Goal: Information Seeking & Learning: Learn about a topic

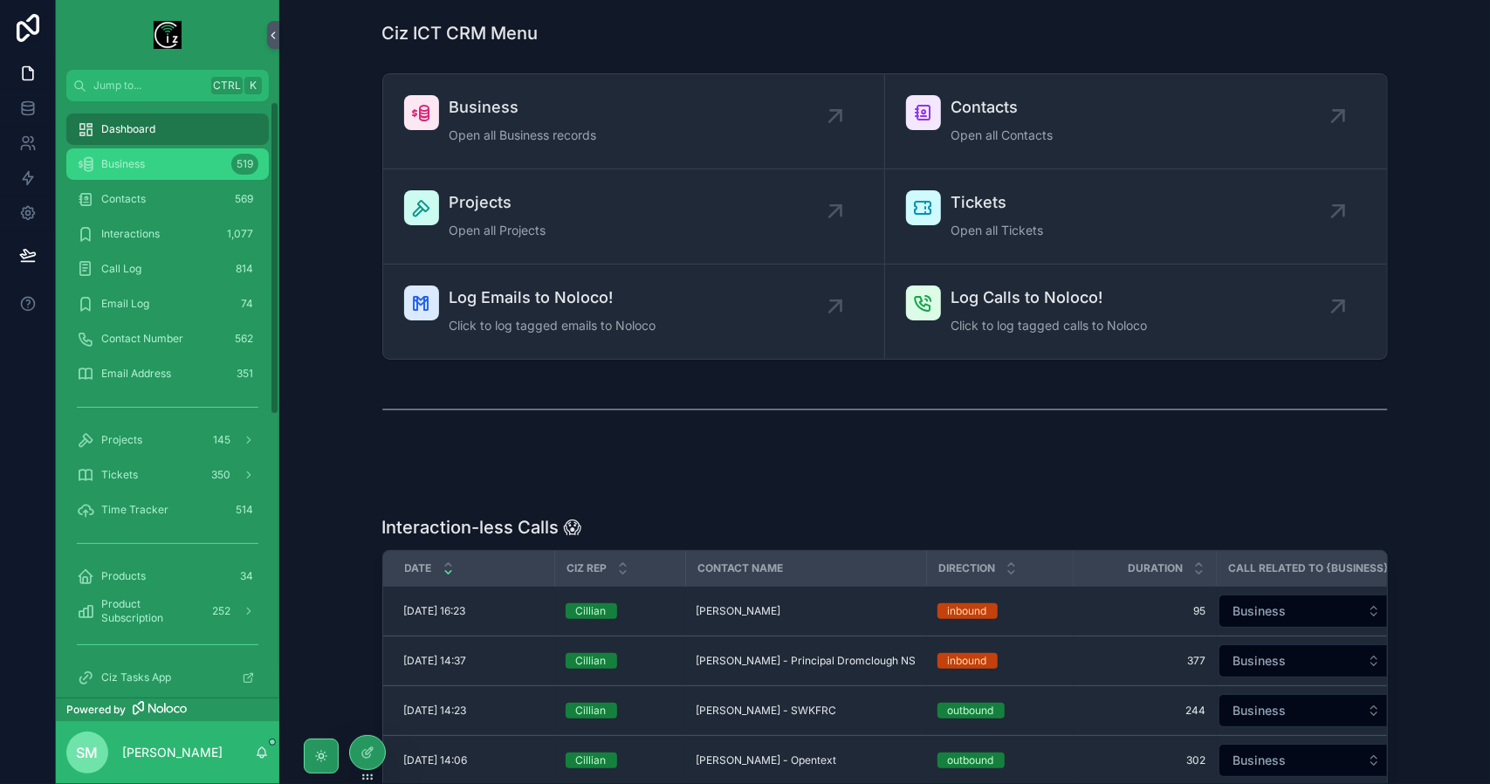
click at [166, 167] on div "Business 519" at bounding box center [168, 164] width 182 height 28
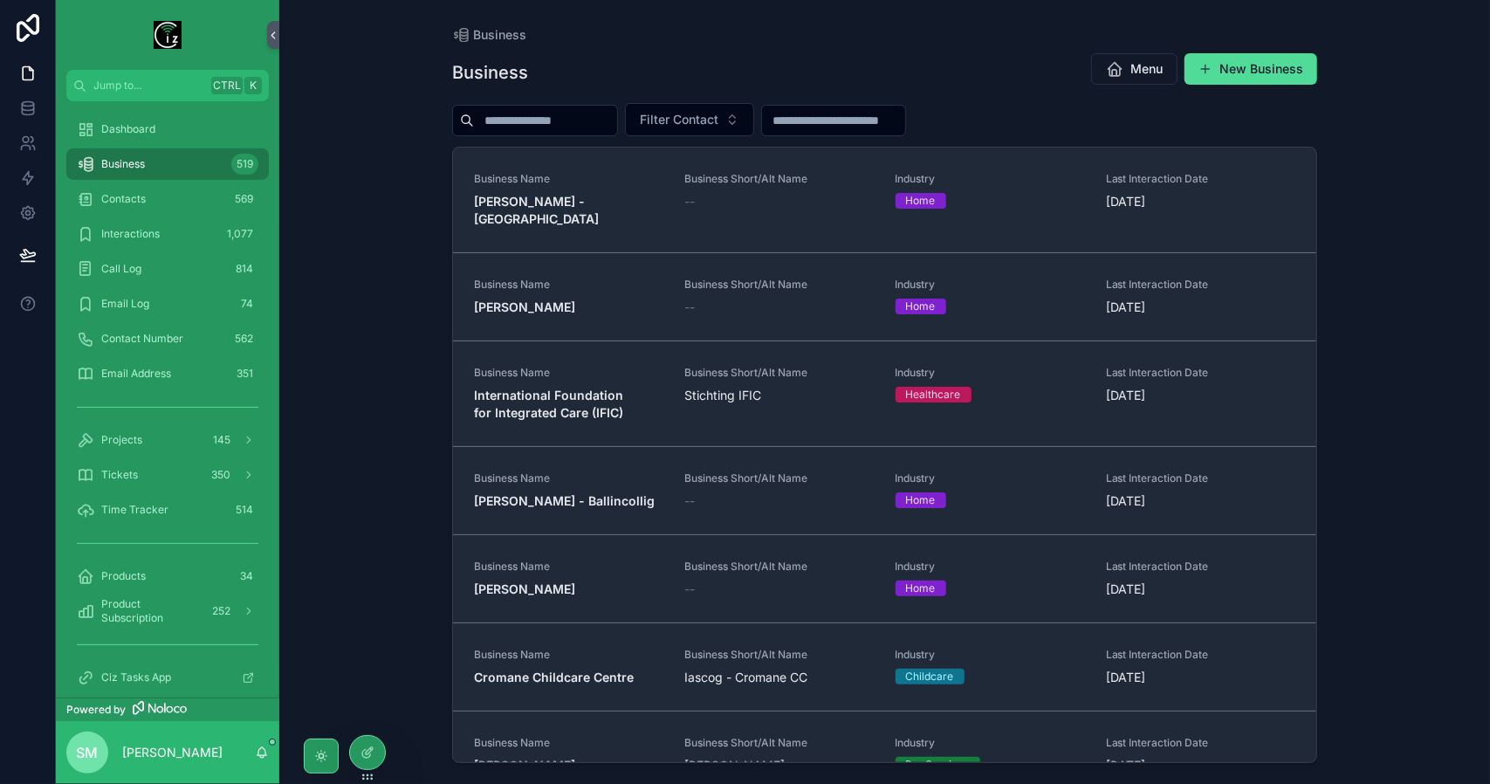
click at [557, 118] on input "scrollable content" at bounding box center [545, 120] width 143 height 24
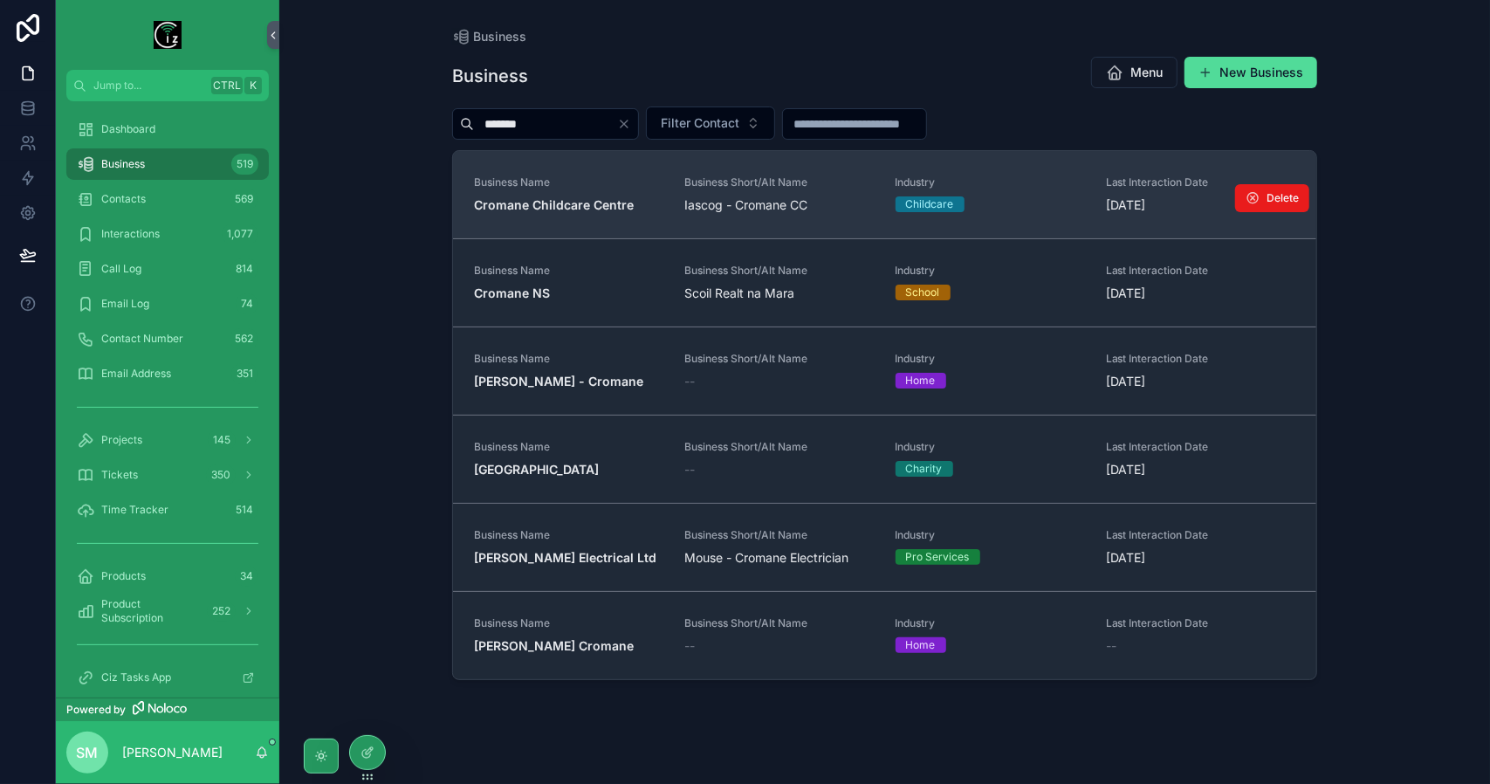
type input "*******"
click at [610, 210] on strong "Cromane Childcare Centre" at bounding box center [554, 204] width 160 height 15
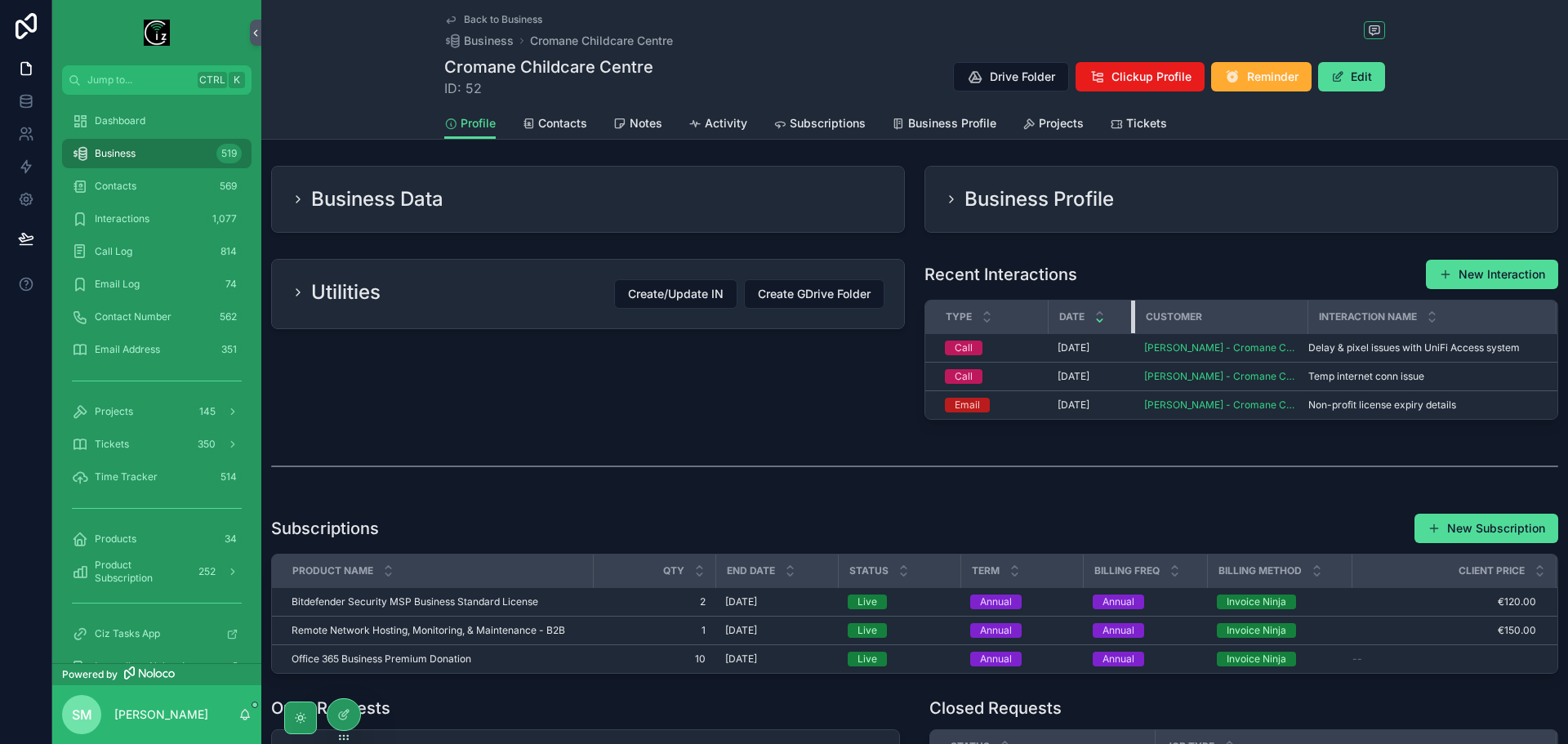
drag, startPoint x: 1164, startPoint y: 321, endPoint x: 1127, endPoint y: 320, distance: 37.0
click at [1131, 320] on div "scrollable content" at bounding box center [1134, 316] width 7 height 33
drag, startPoint x: 1040, startPoint y: 319, endPoint x: 1009, endPoint y: 319, distance: 31.0
click at [1012, 319] on div "scrollable content" at bounding box center [1015, 316] width 7 height 33
drag, startPoint x: 1270, startPoint y: 315, endPoint x: 1300, endPoint y: 318, distance: 30.1
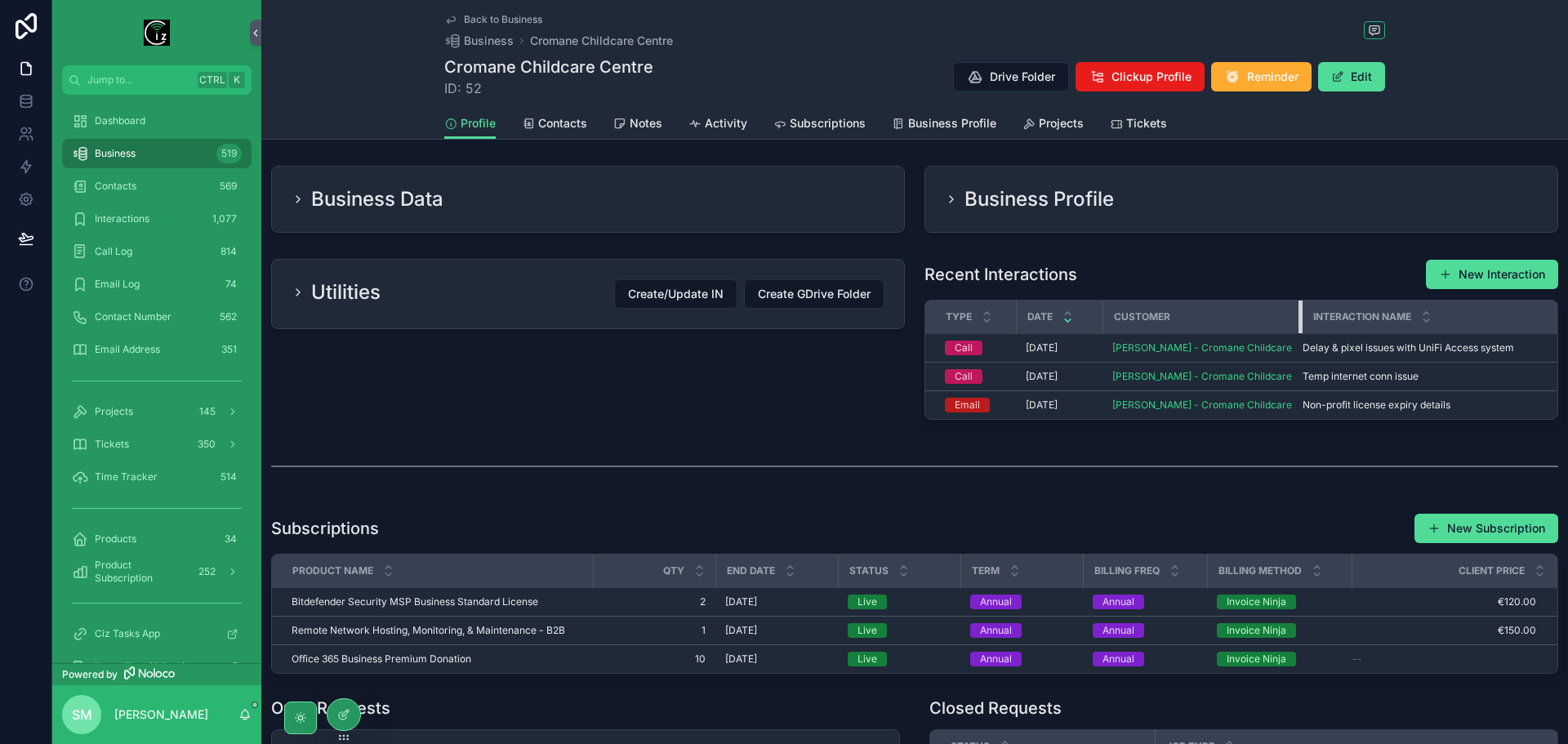
click at [1300, 318] on tr "Type Date Customer Interaction Name" at bounding box center [1241, 317] width 632 height 34
click at [143, 144] on div "Business 519" at bounding box center [157, 153] width 170 height 26
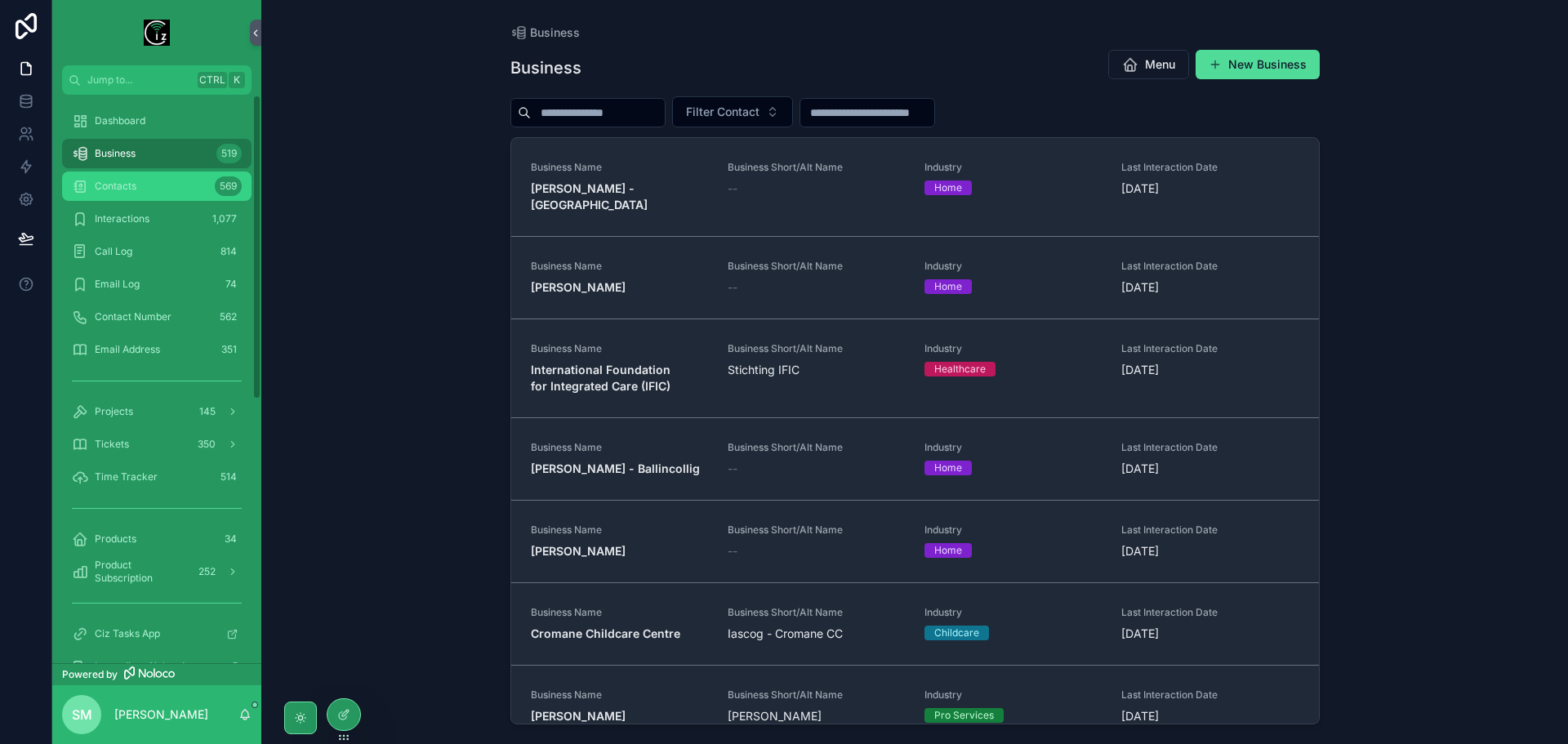
click at [170, 187] on div "Contacts 569" at bounding box center [157, 186] width 170 height 26
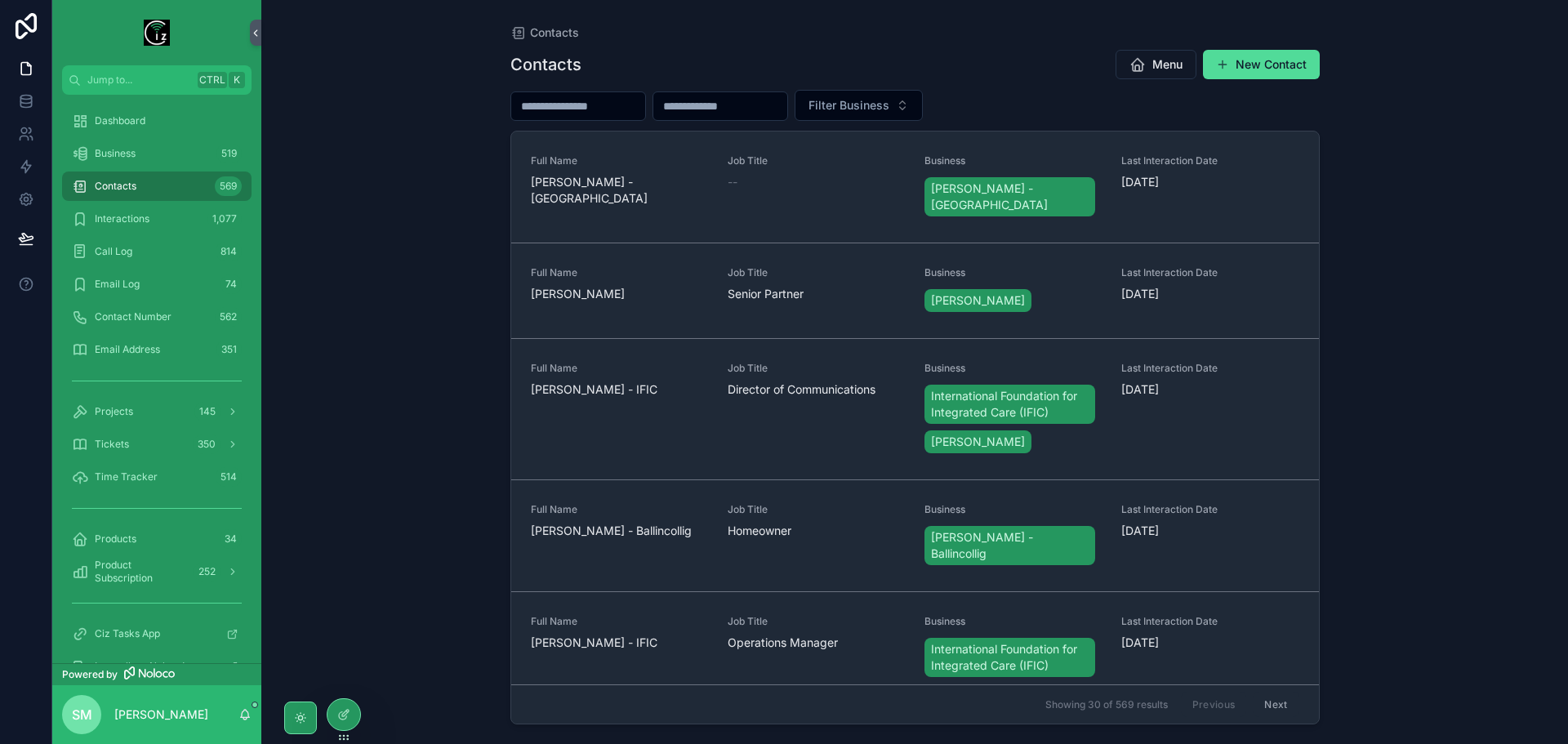
click at [616, 91] on div "Filter Business" at bounding box center [915, 105] width 809 height 31
click at [606, 110] on input "scrollable content" at bounding box center [577, 106] width 134 height 22
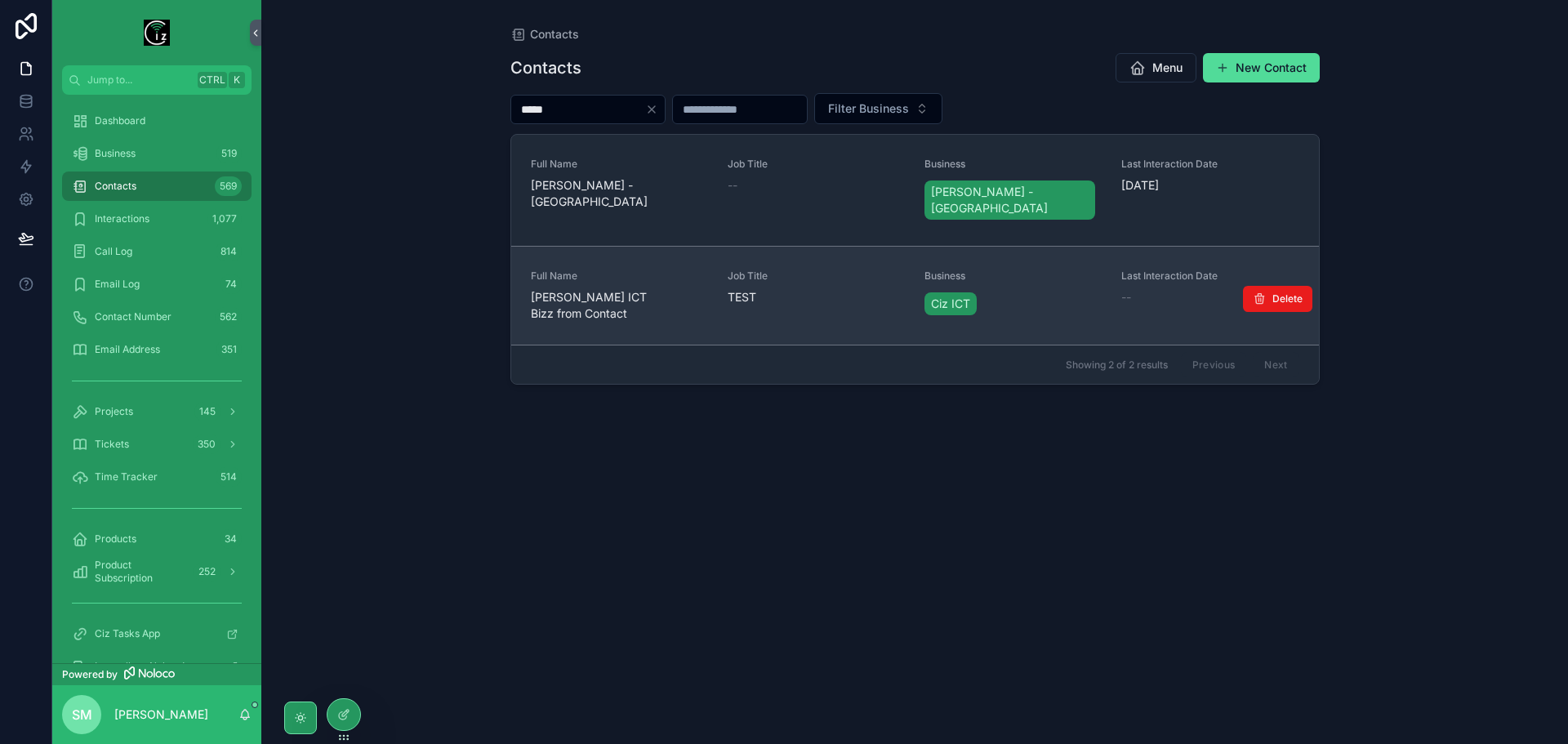
type input "*****"
click at [647, 289] on span "[PERSON_NAME] ICT Bizz from Contact" at bounding box center [618, 305] width 177 height 33
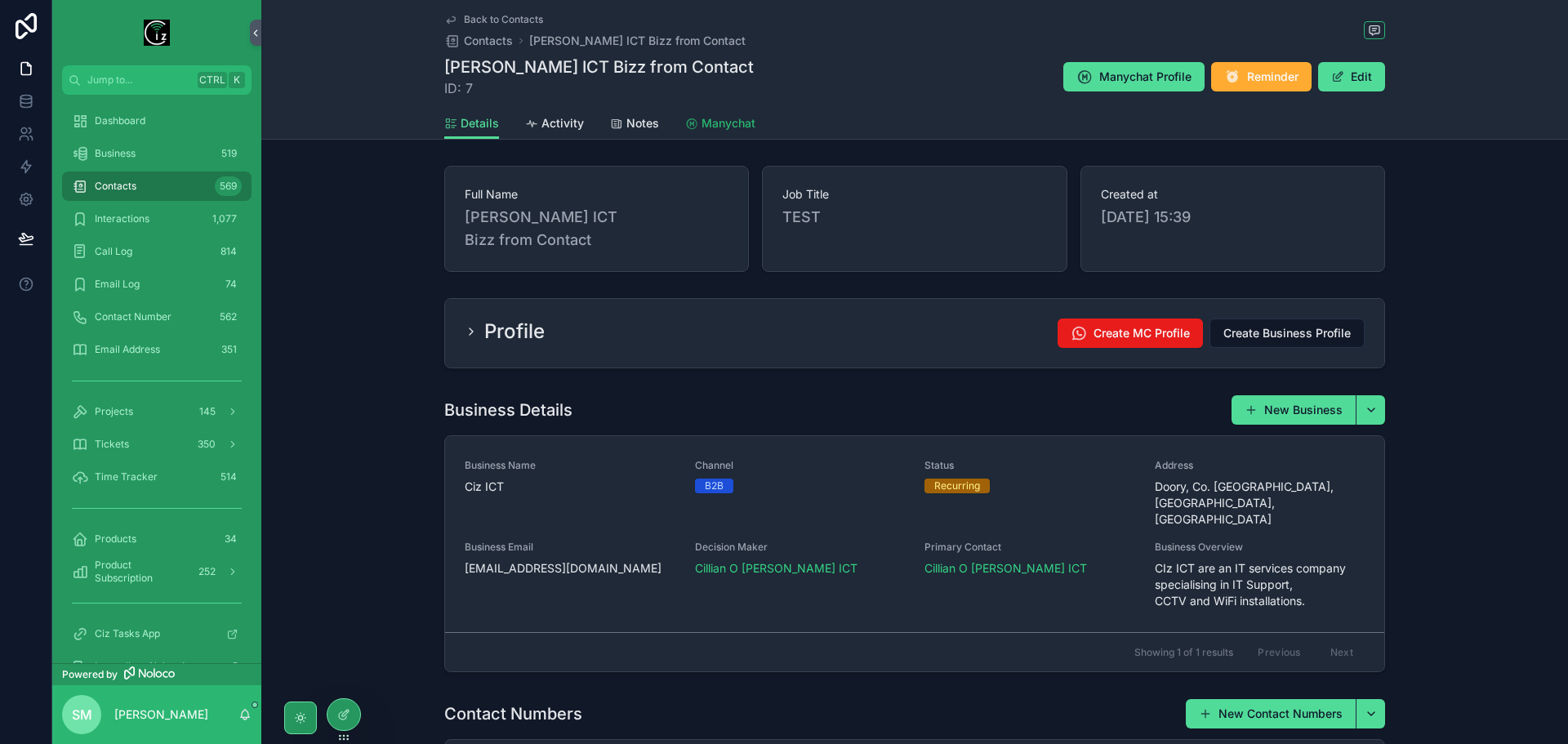
click at [740, 124] on span "Manychat" at bounding box center [729, 123] width 54 height 16
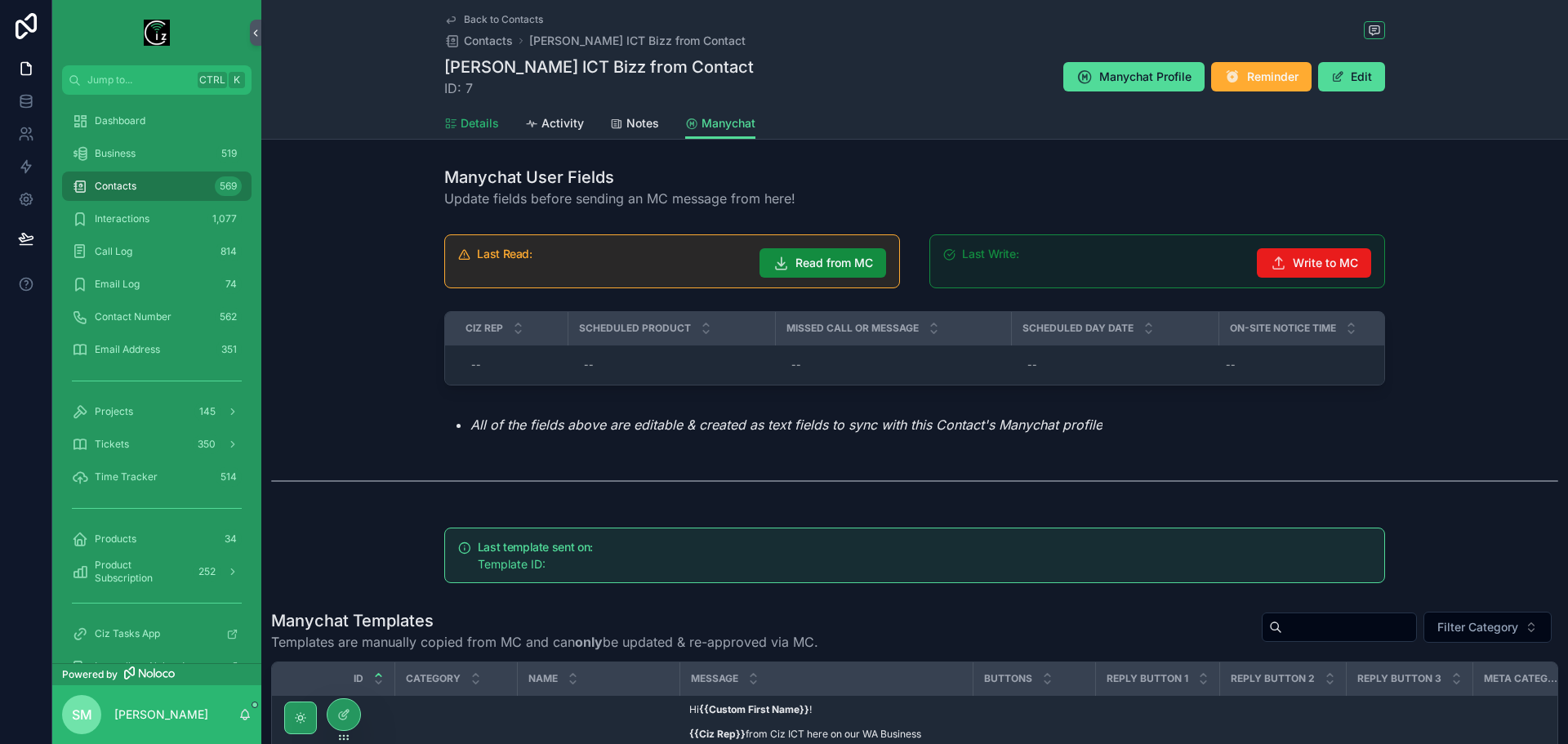
click at [478, 130] on span "Details" at bounding box center [479, 123] width 38 height 16
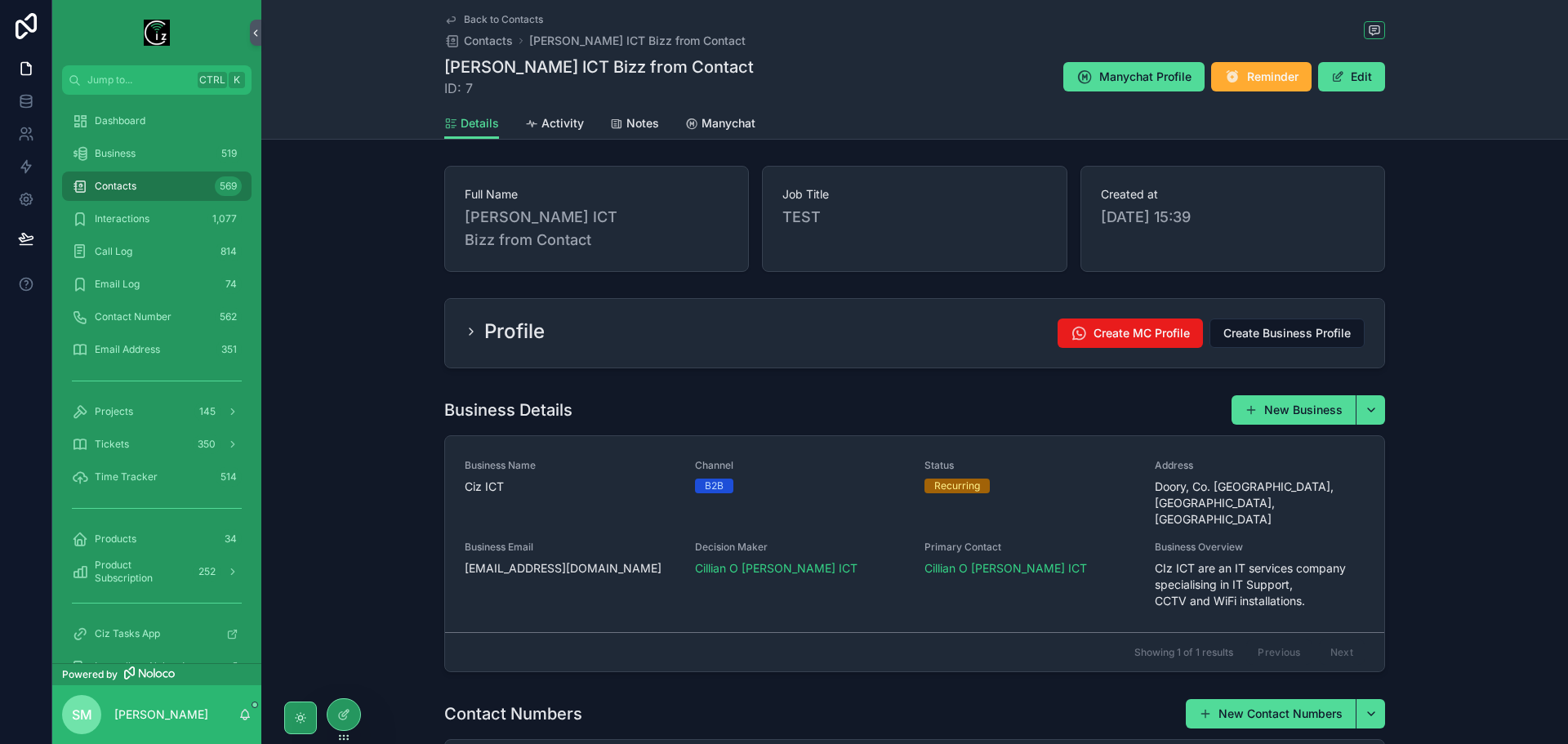
click at [754, 334] on div "Profile Create MC Profile Create Business Profile" at bounding box center [915, 332] width 939 height 68
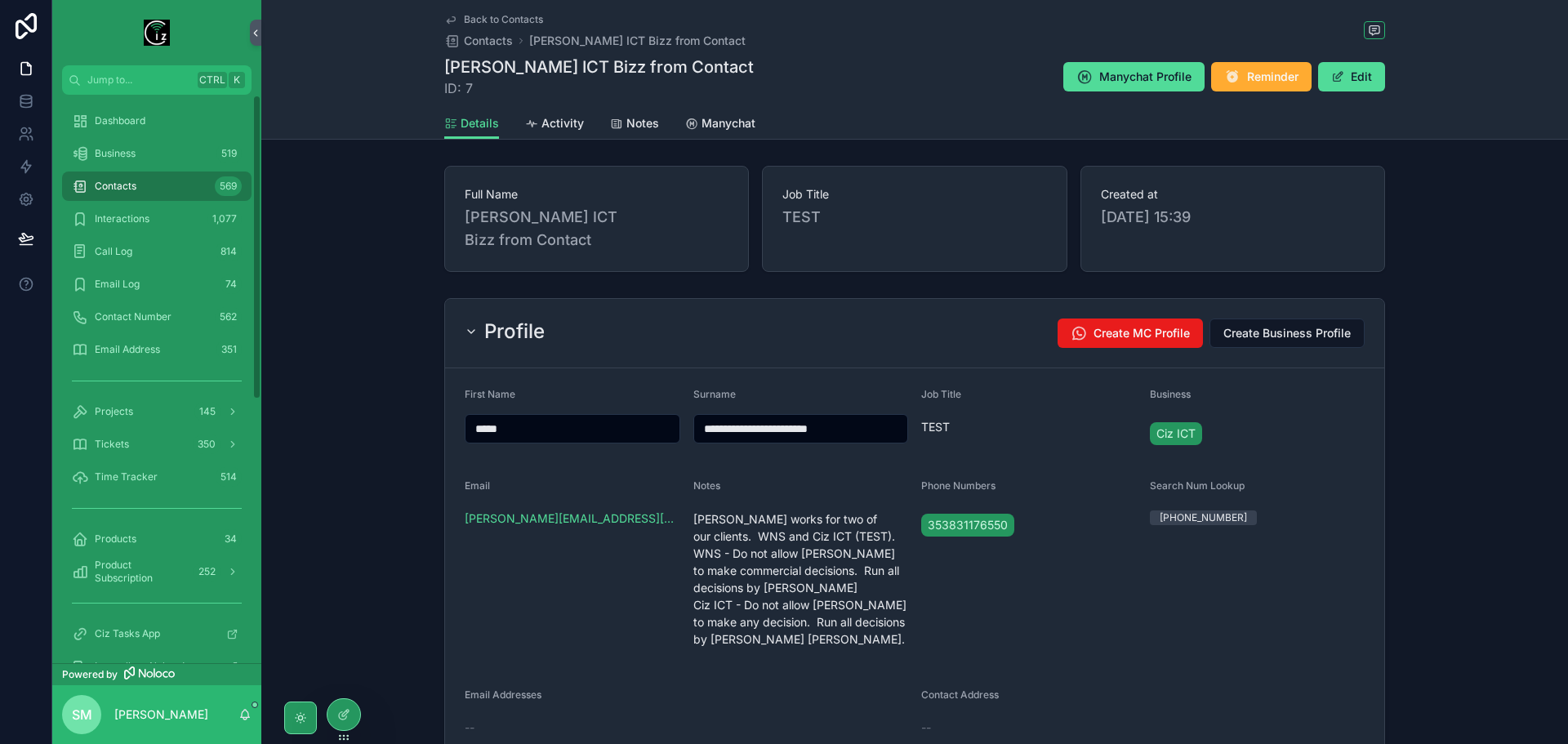
click at [159, 182] on div "Contacts 569" at bounding box center [157, 186] width 170 height 26
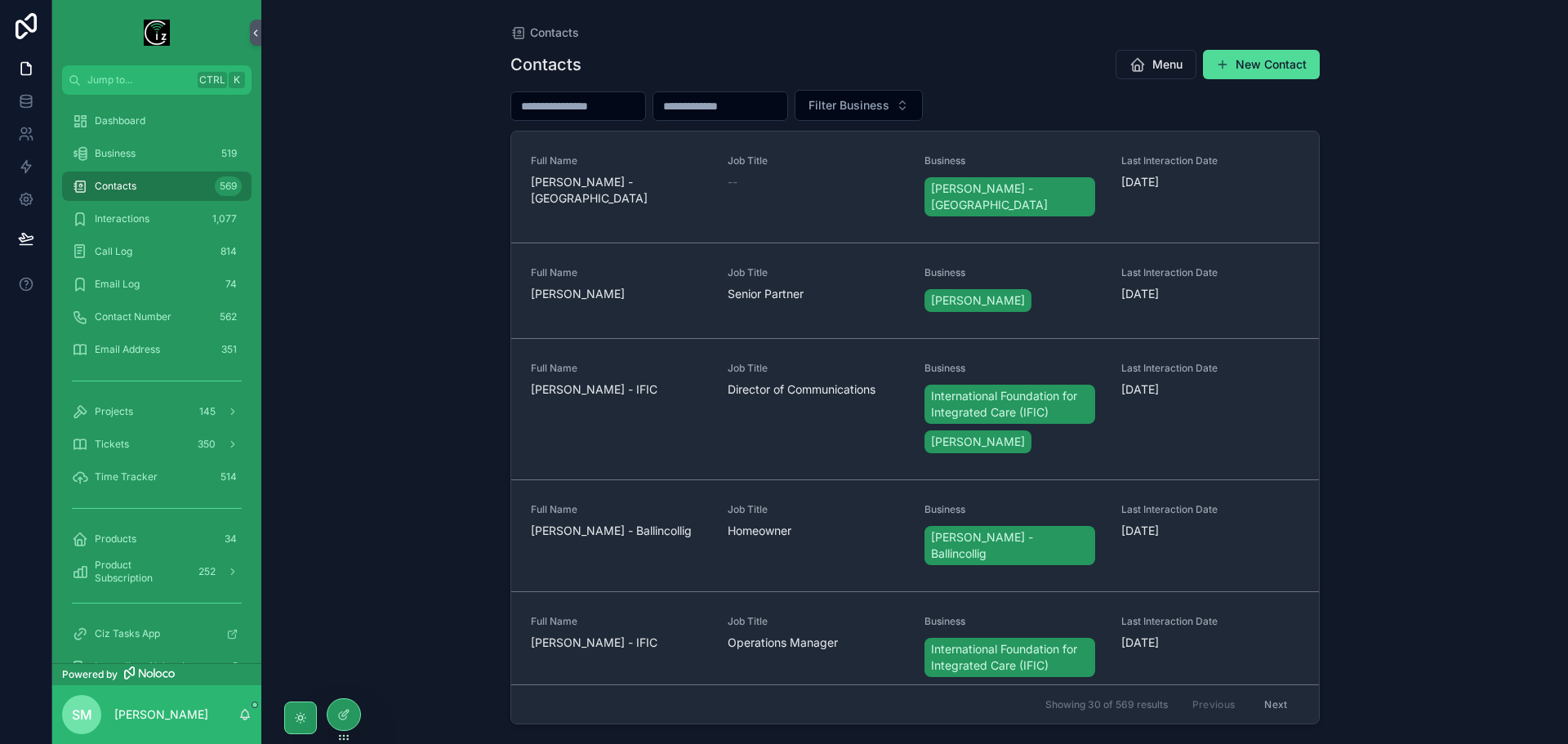
click at [574, 102] on input "scrollable content" at bounding box center [577, 106] width 134 height 22
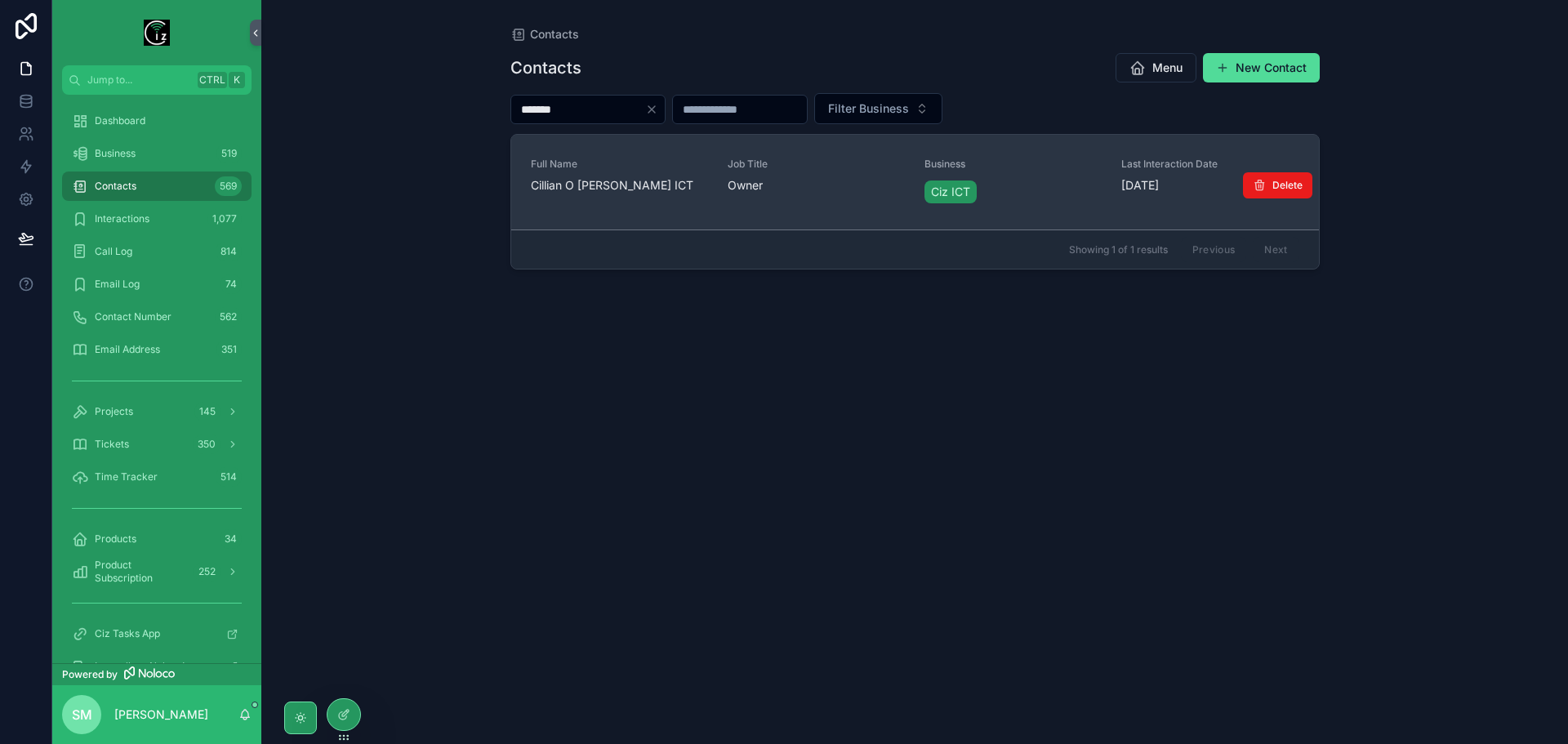
type input "*******"
click at [600, 180] on span "Cillian O [PERSON_NAME] ICT" at bounding box center [618, 184] width 177 height 16
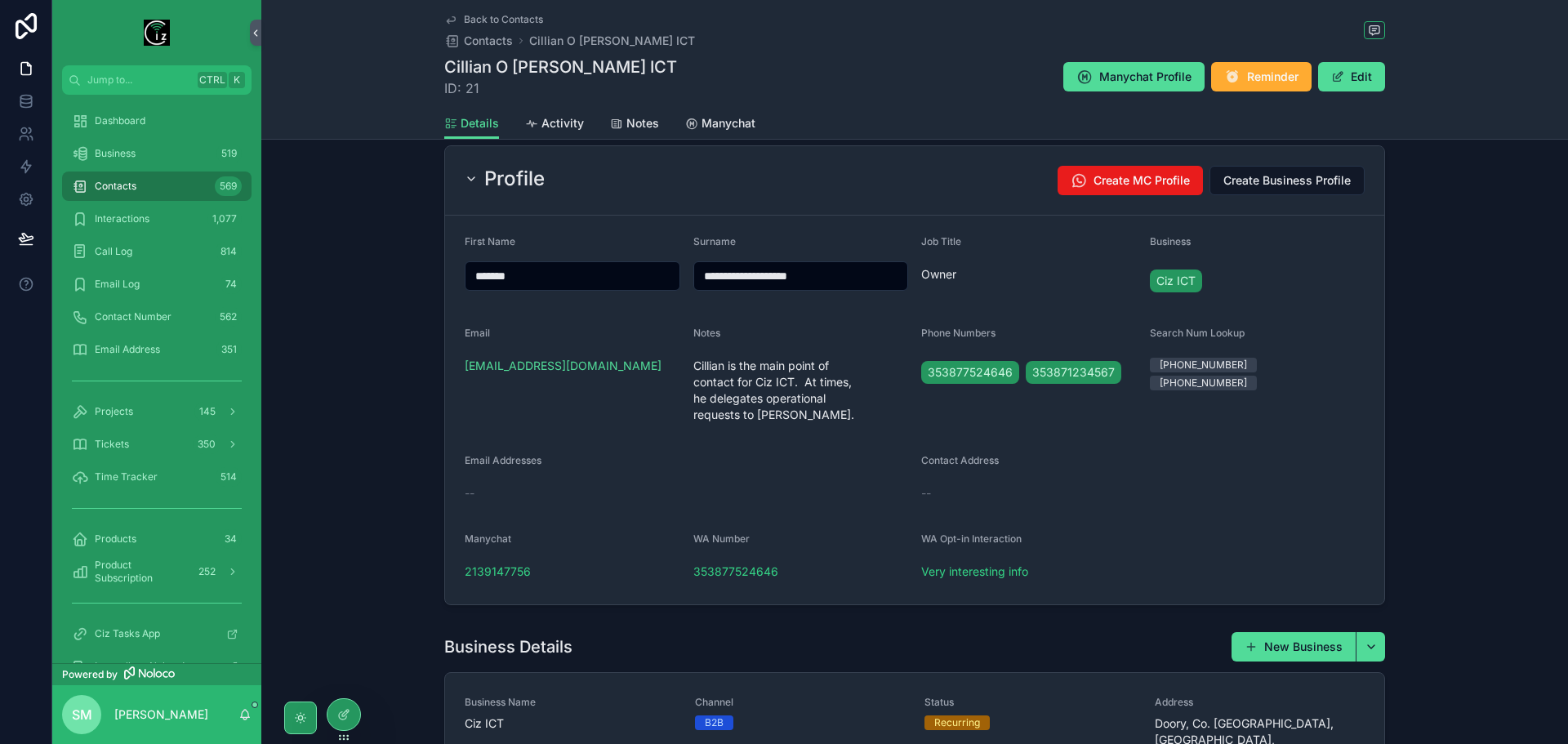
scroll to position [164, 0]
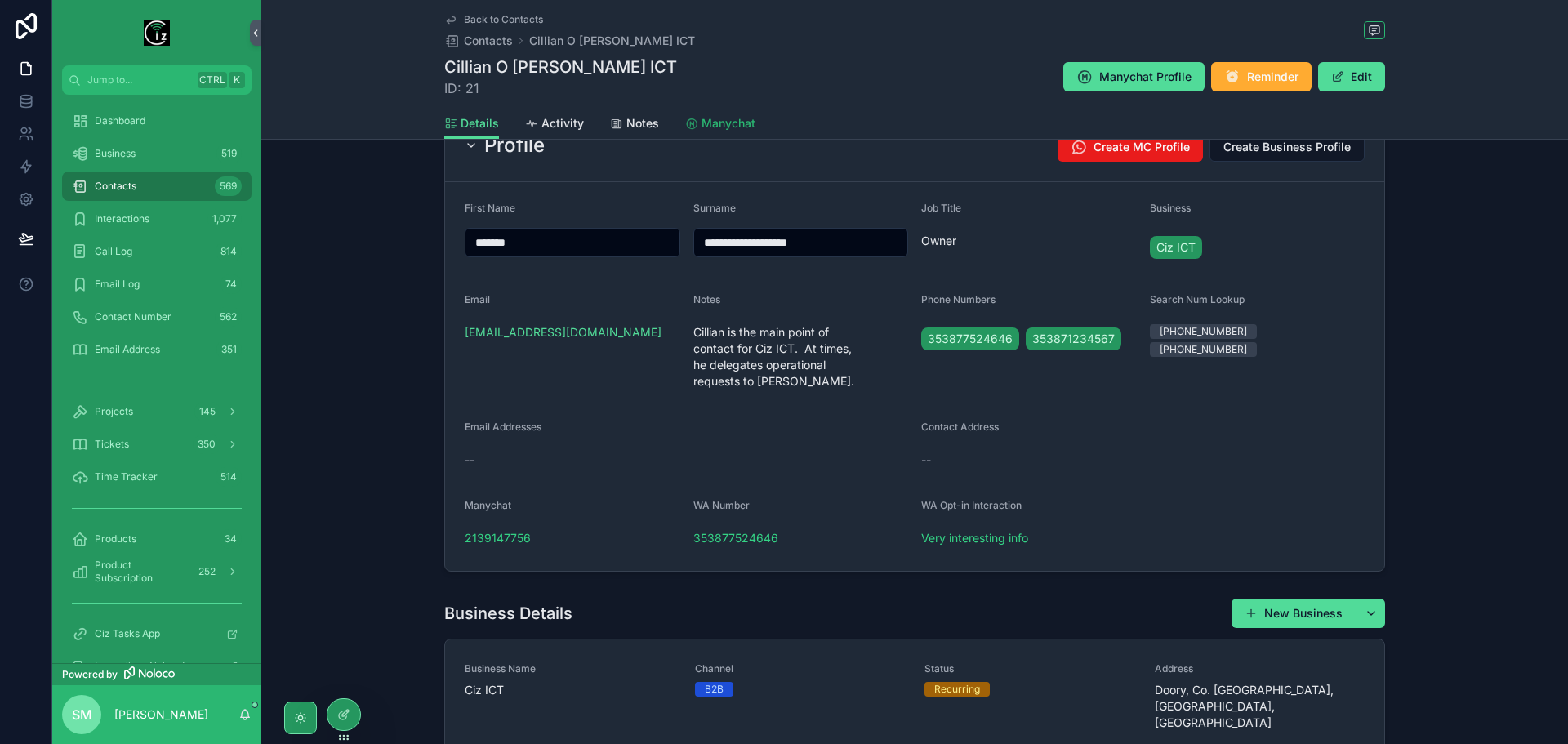
click at [732, 124] on span "Manychat" at bounding box center [729, 123] width 54 height 16
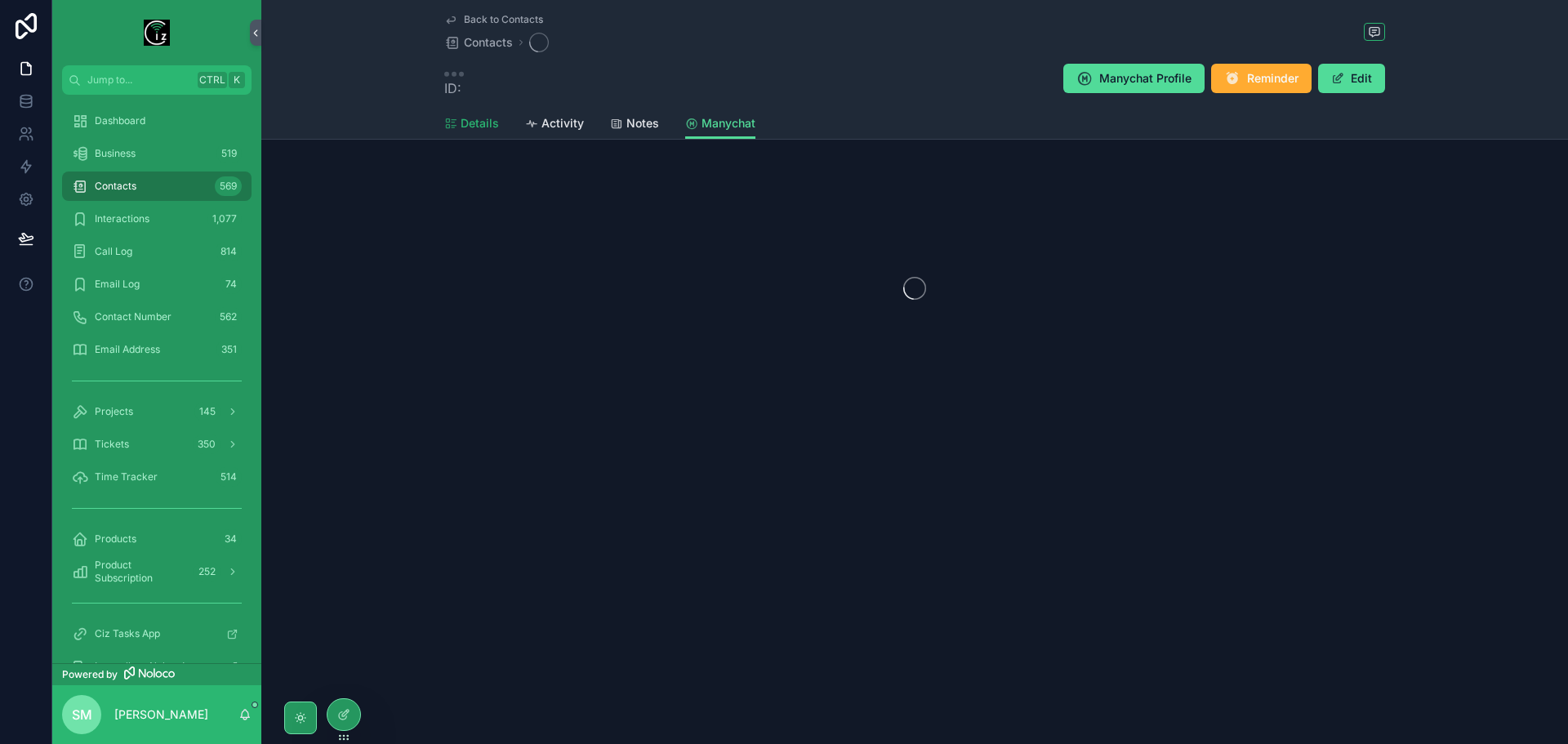
click at [482, 125] on span "Details" at bounding box center [479, 123] width 38 height 16
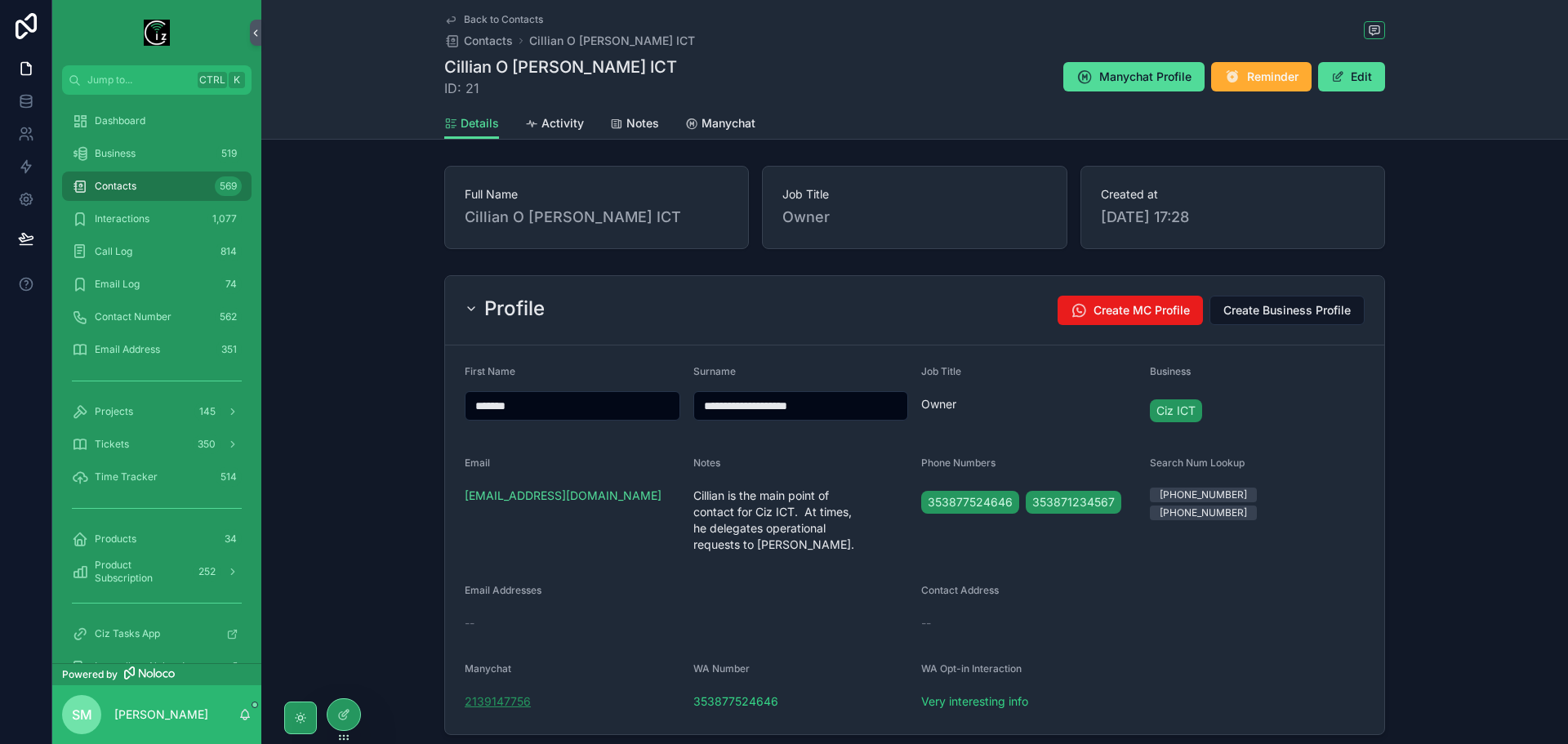
click at [508, 693] on span "2139147756" at bounding box center [498, 701] width 66 height 16
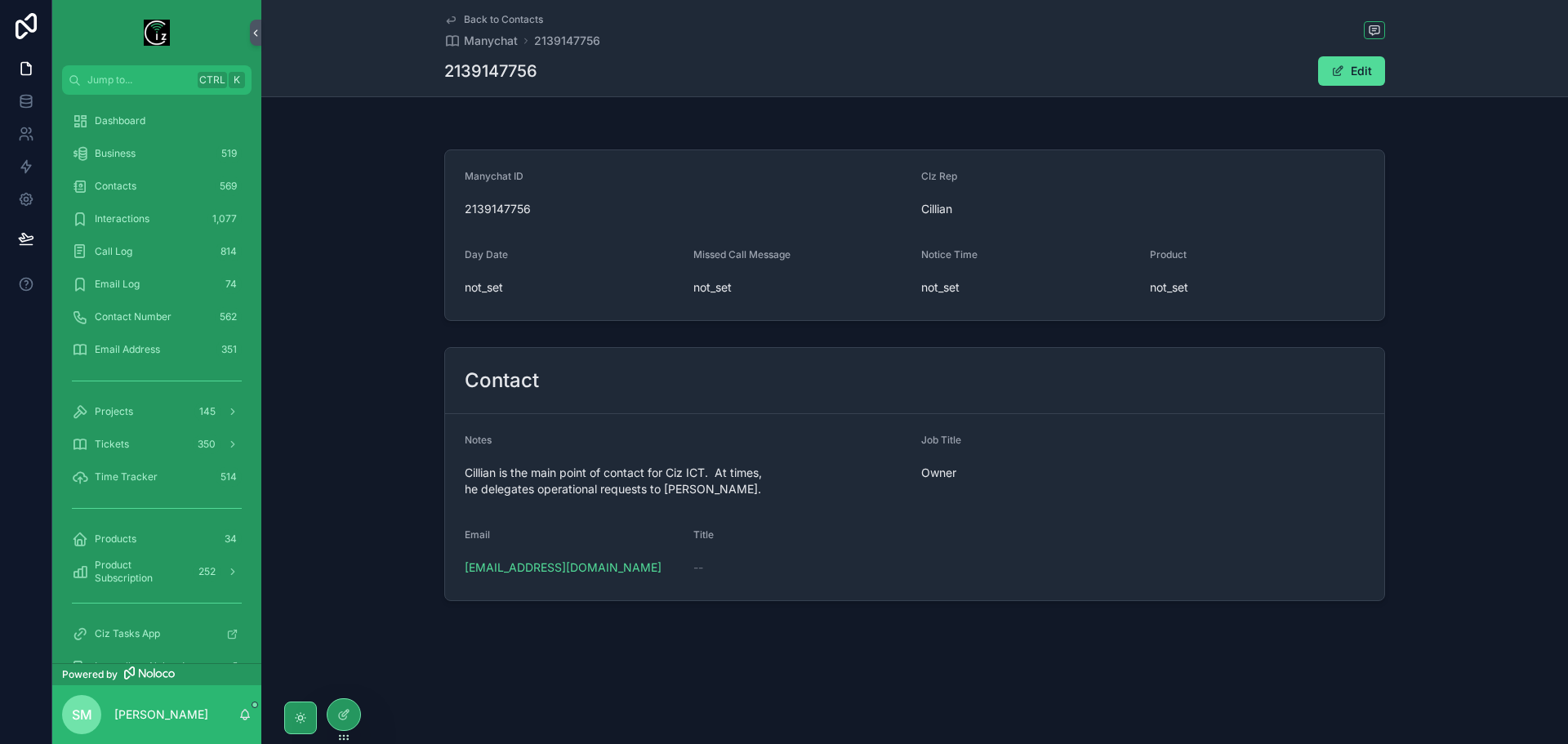
click at [486, 16] on span "Back to Contacts" at bounding box center [503, 20] width 80 height 13
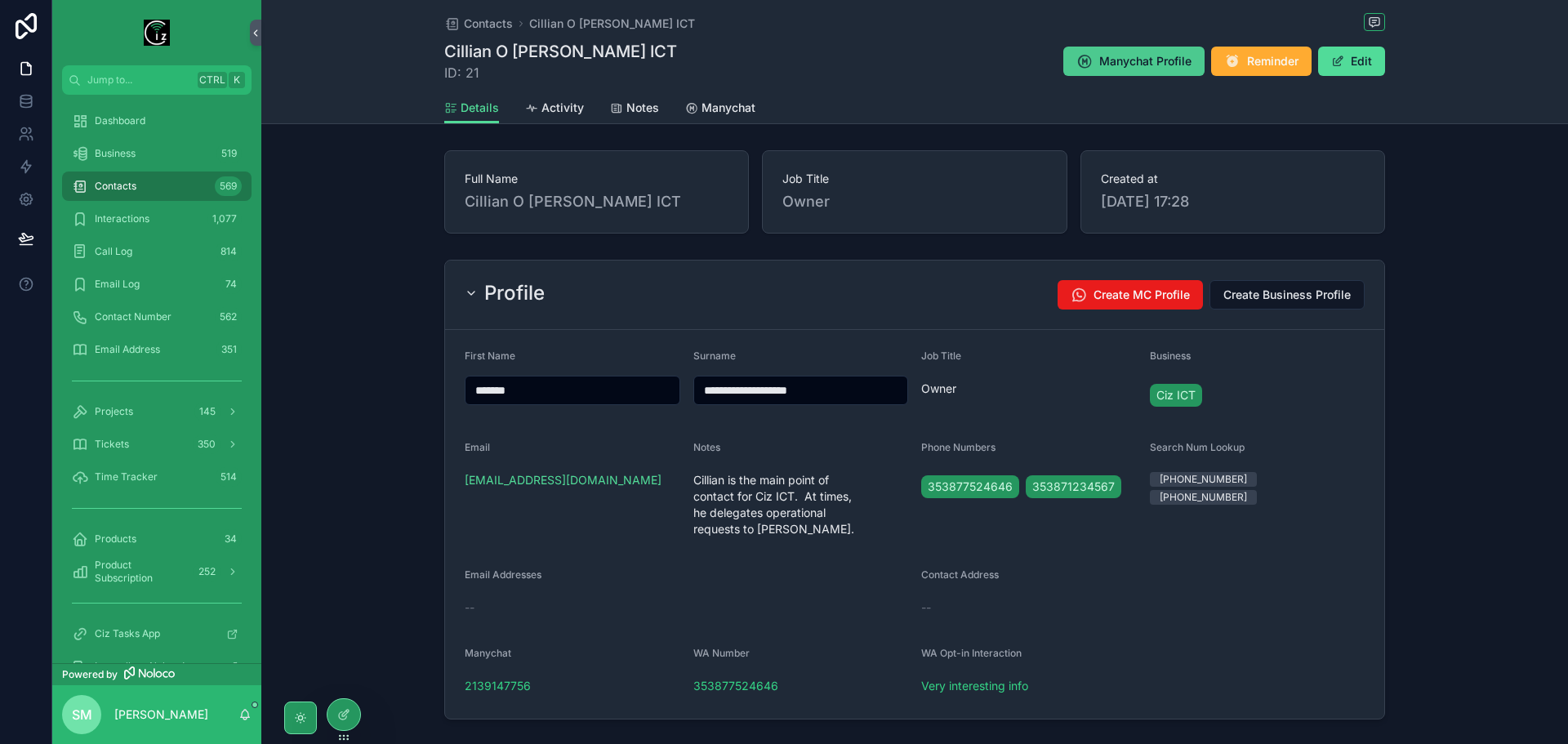
click at [1156, 58] on span "Manychat Profile" at bounding box center [1145, 61] width 93 height 16
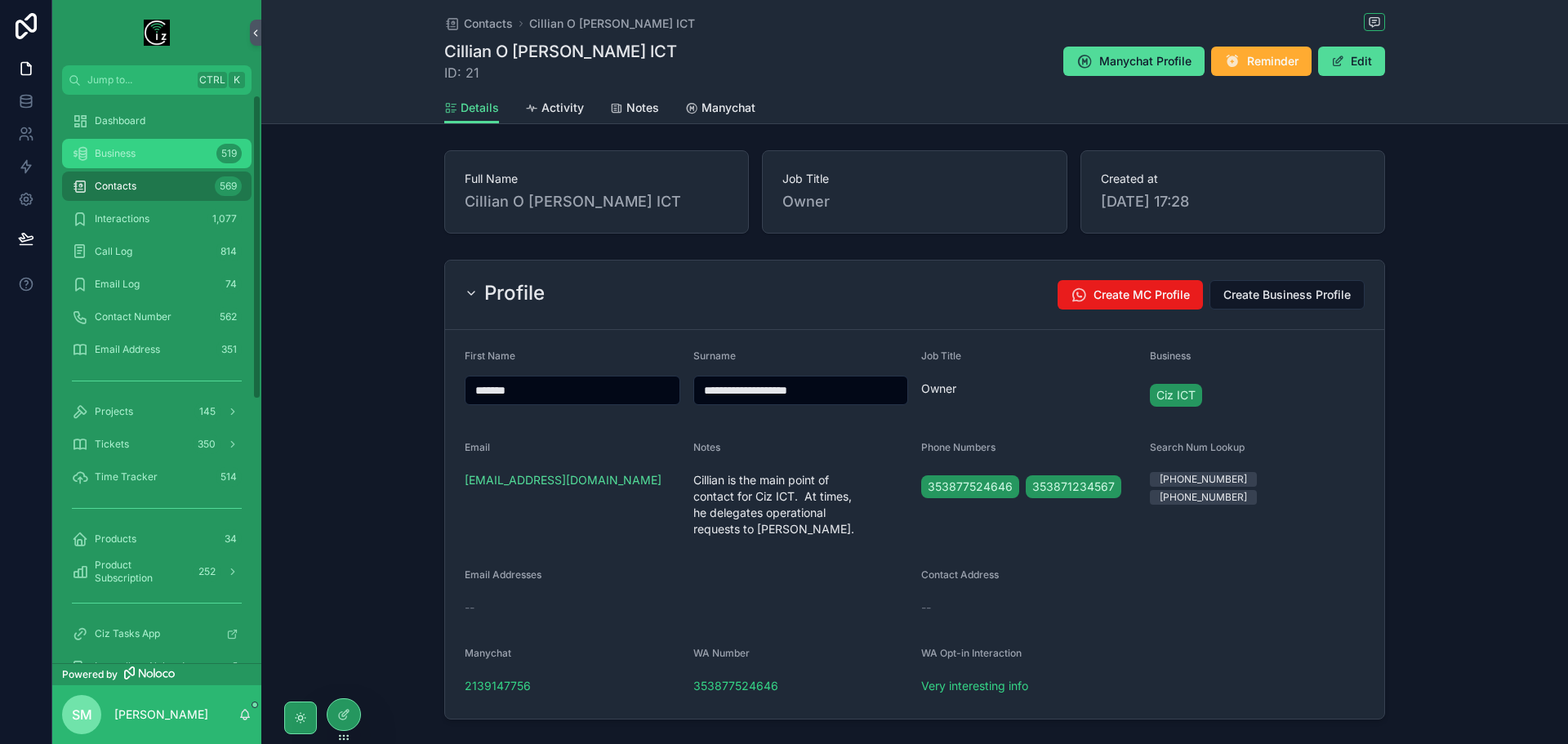
click at [118, 161] on div "Business 519" at bounding box center [157, 153] width 170 height 26
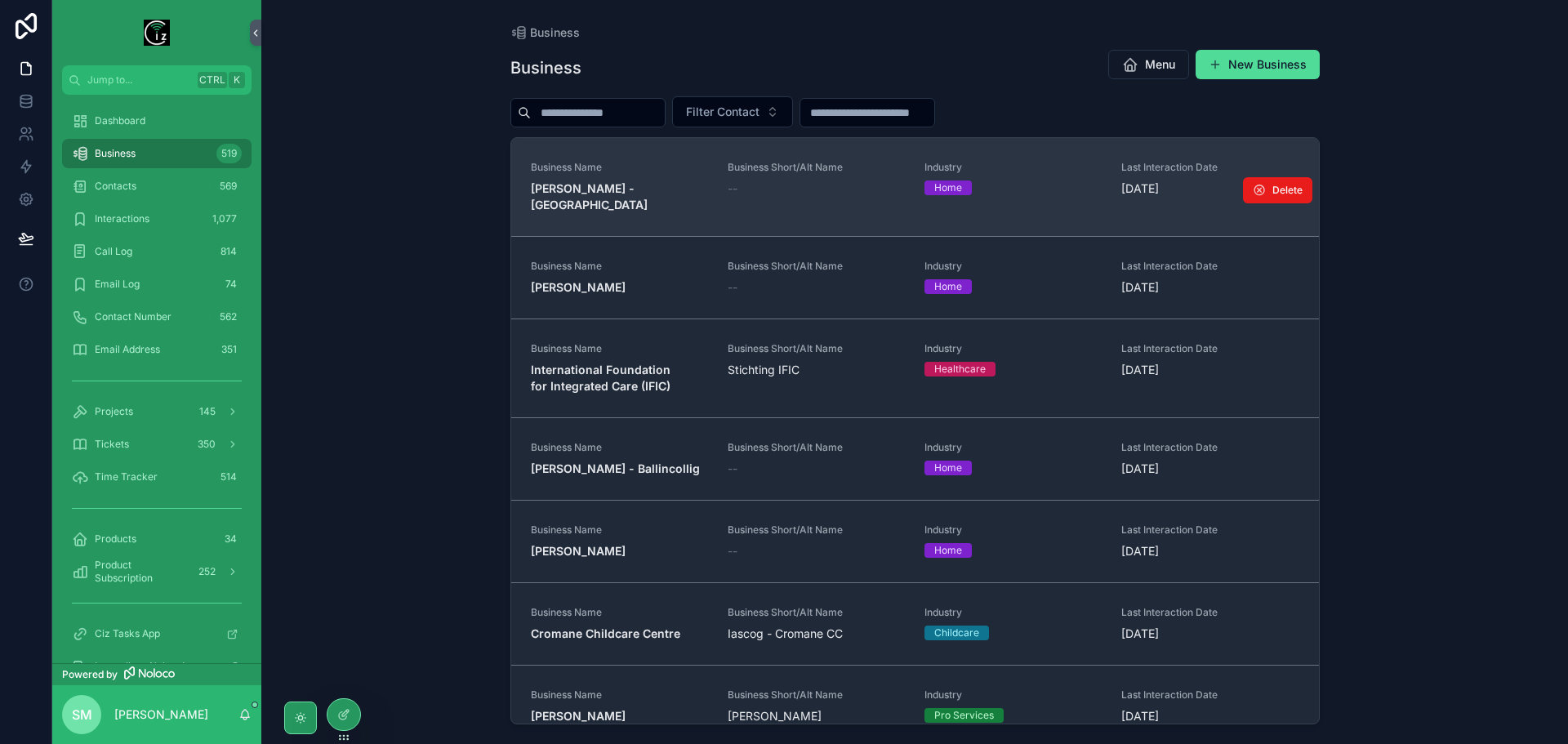
click at [644, 194] on strong "[PERSON_NAME] - [GEOGRAPHIC_DATA]" at bounding box center [588, 197] width 117 height 30
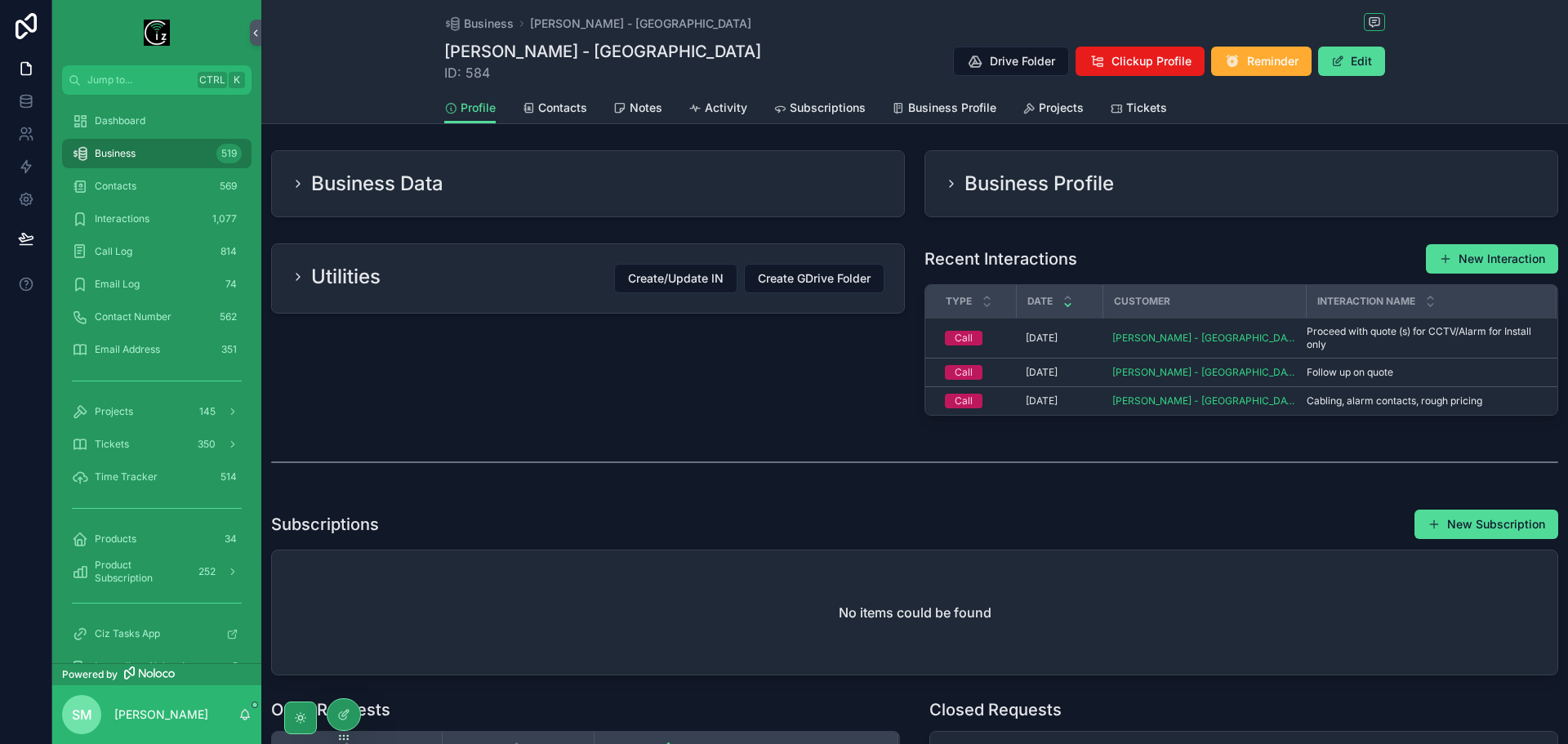
click at [985, 199] on div "Business Profile" at bounding box center [1241, 183] width 632 height 66
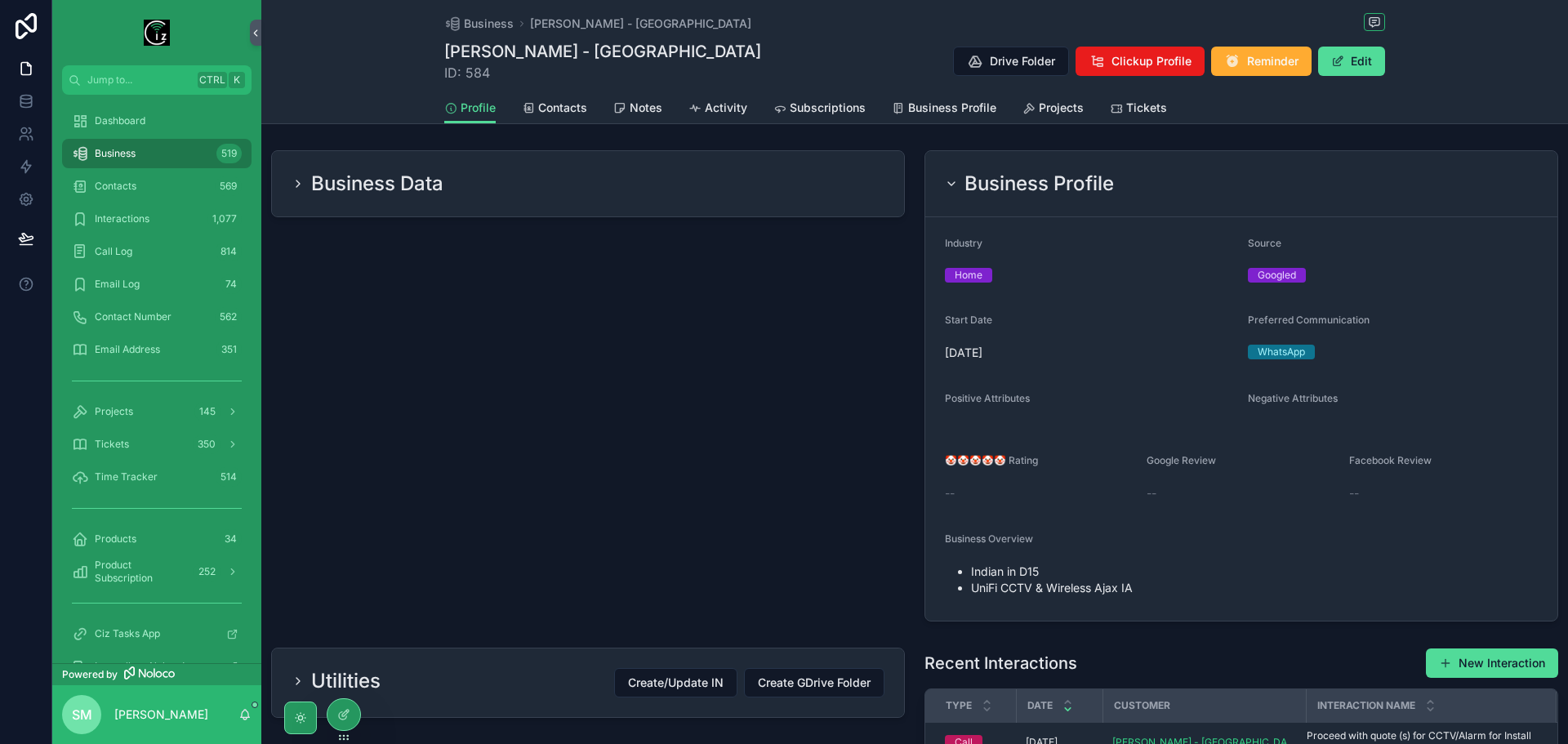
click at [1029, 165] on div "Business Profile" at bounding box center [1241, 183] width 632 height 66
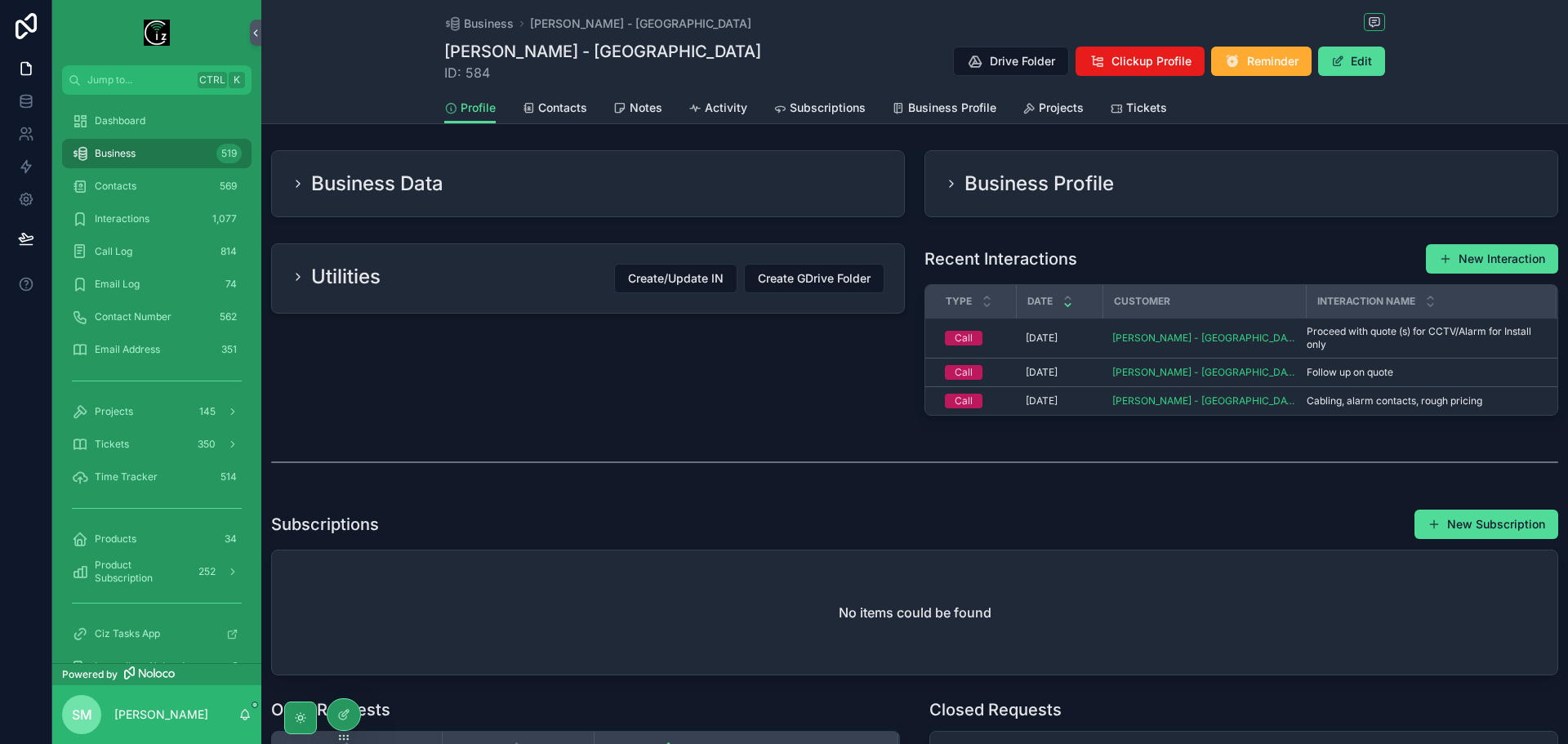
click at [688, 177] on div "Business Data" at bounding box center [588, 183] width 593 height 26
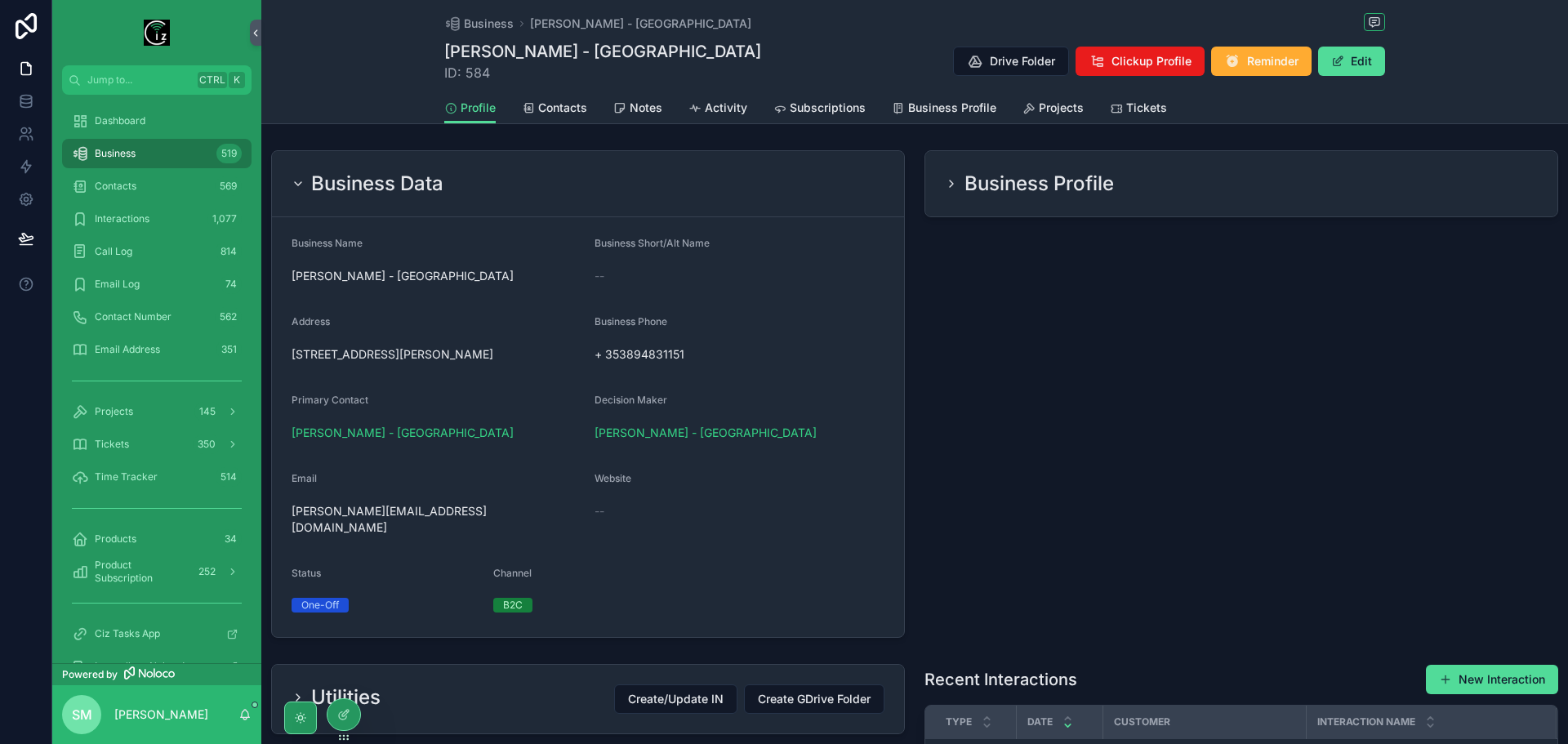
click at [688, 177] on div "Business Data" at bounding box center [588, 183] width 593 height 26
